Goal: Register for event/course

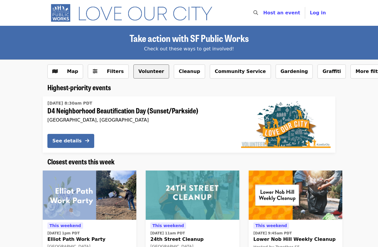
click at [145, 74] on button "Volunteer" at bounding box center [152, 71] width 36 height 14
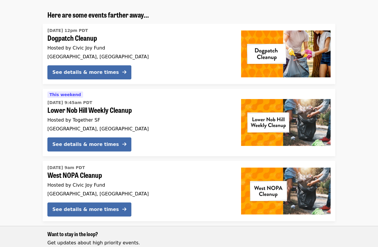
scroll to position [114, 0]
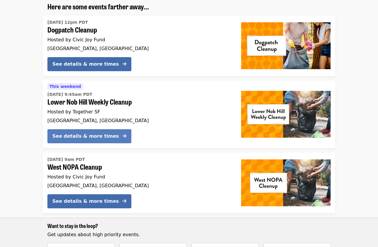
click at [87, 134] on div "See details & more times" at bounding box center [85, 136] width 66 height 7
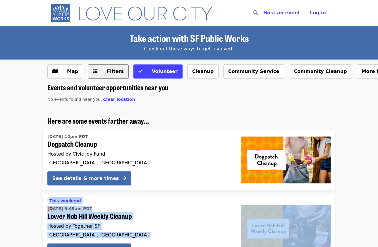
click at [102, 69] on span "Filters" at bounding box center [112, 71] width 23 height 7
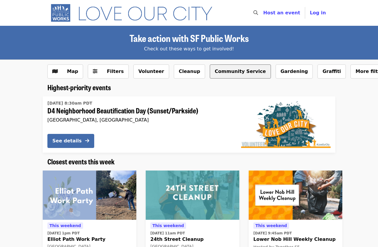
click at [216, 71] on button "Community Service" at bounding box center [240, 71] width 61 height 14
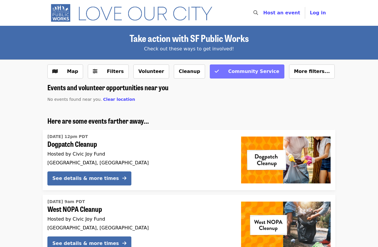
click at [215, 74] on span at bounding box center [217, 71] width 4 height 7
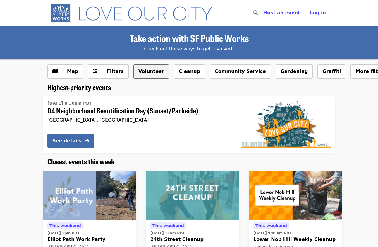
click at [146, 71] on button "Volunteer" at bounding box center [152, 71] width 36 height 14
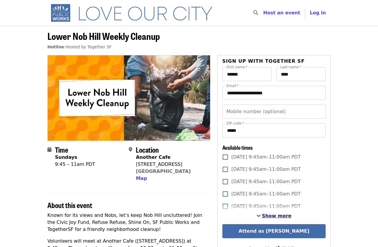
click at [281, 215] on span "Show more" at bounding box center [277, 216] width 30 height 6
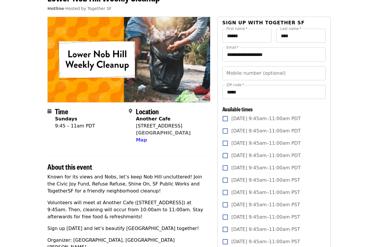
scroll to position [45, 0]
